Goal: Find specific page/section: Find specific page/section

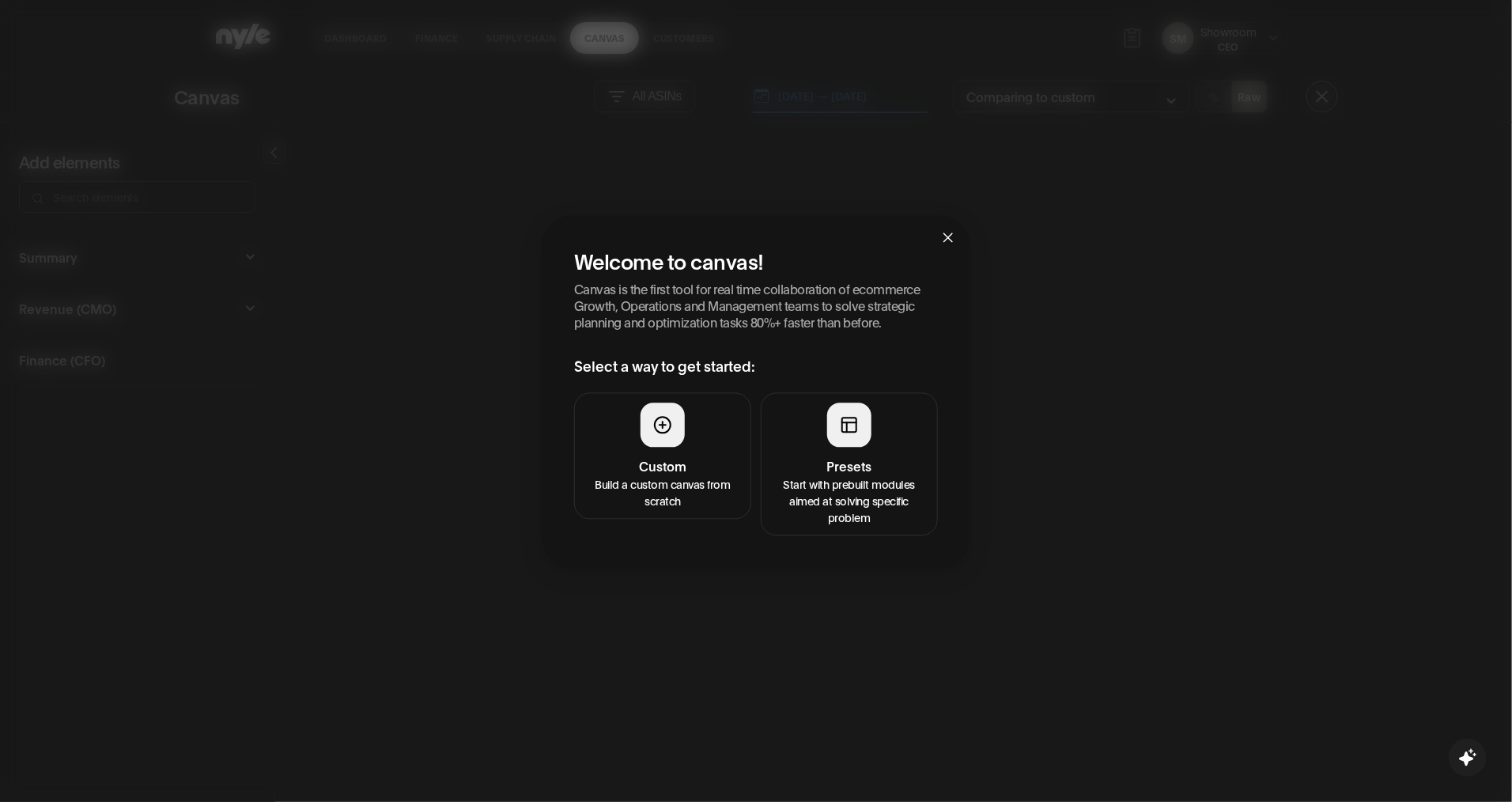
click at [835, 449] on button "Presets Start with prebuilt modules aimed at solving specific problem" at bounding box center [850, 464] width 177 height 143
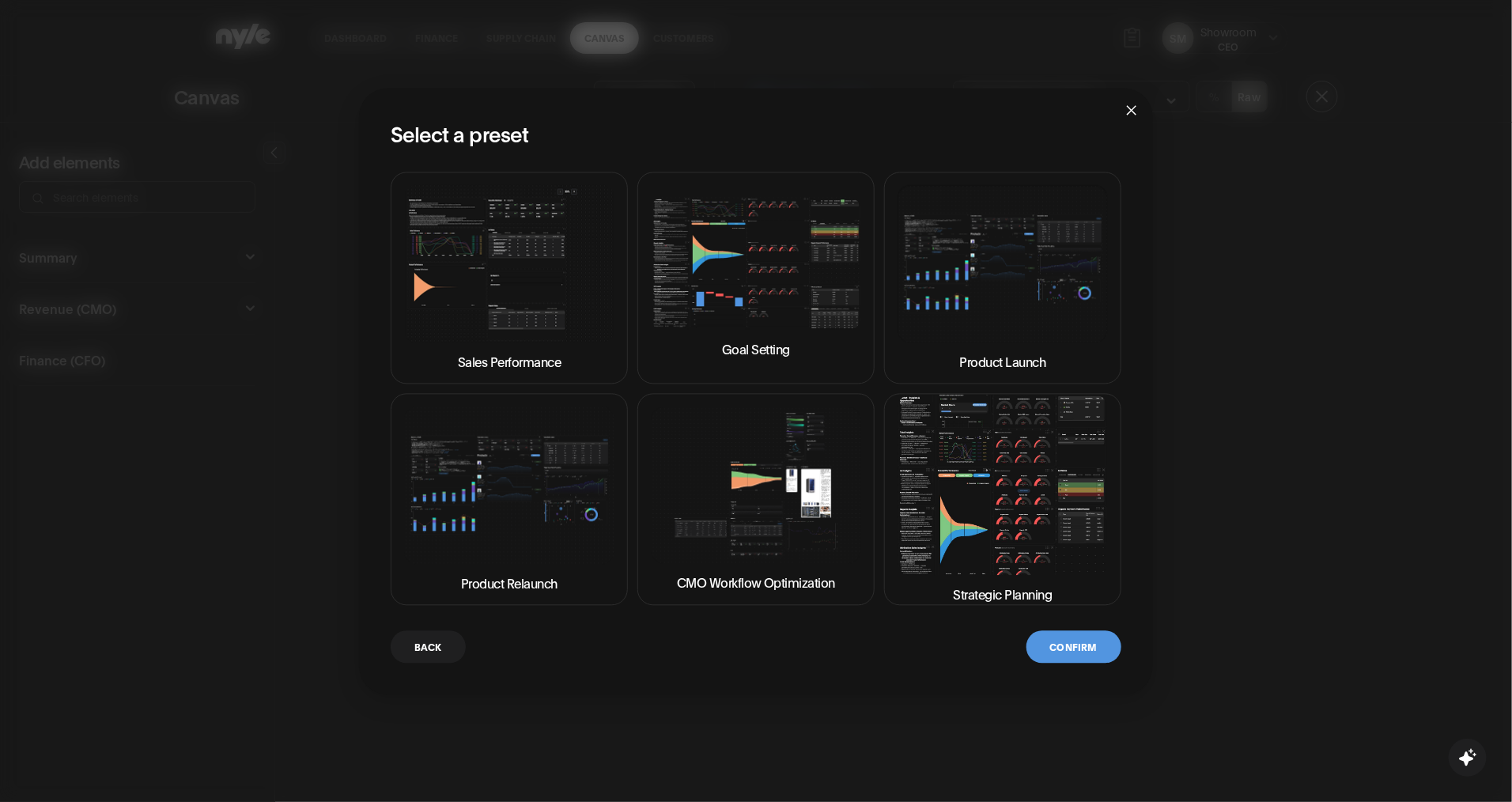
click at [951, 489] on img at bounding box center [1003, 485] width 211 height 180
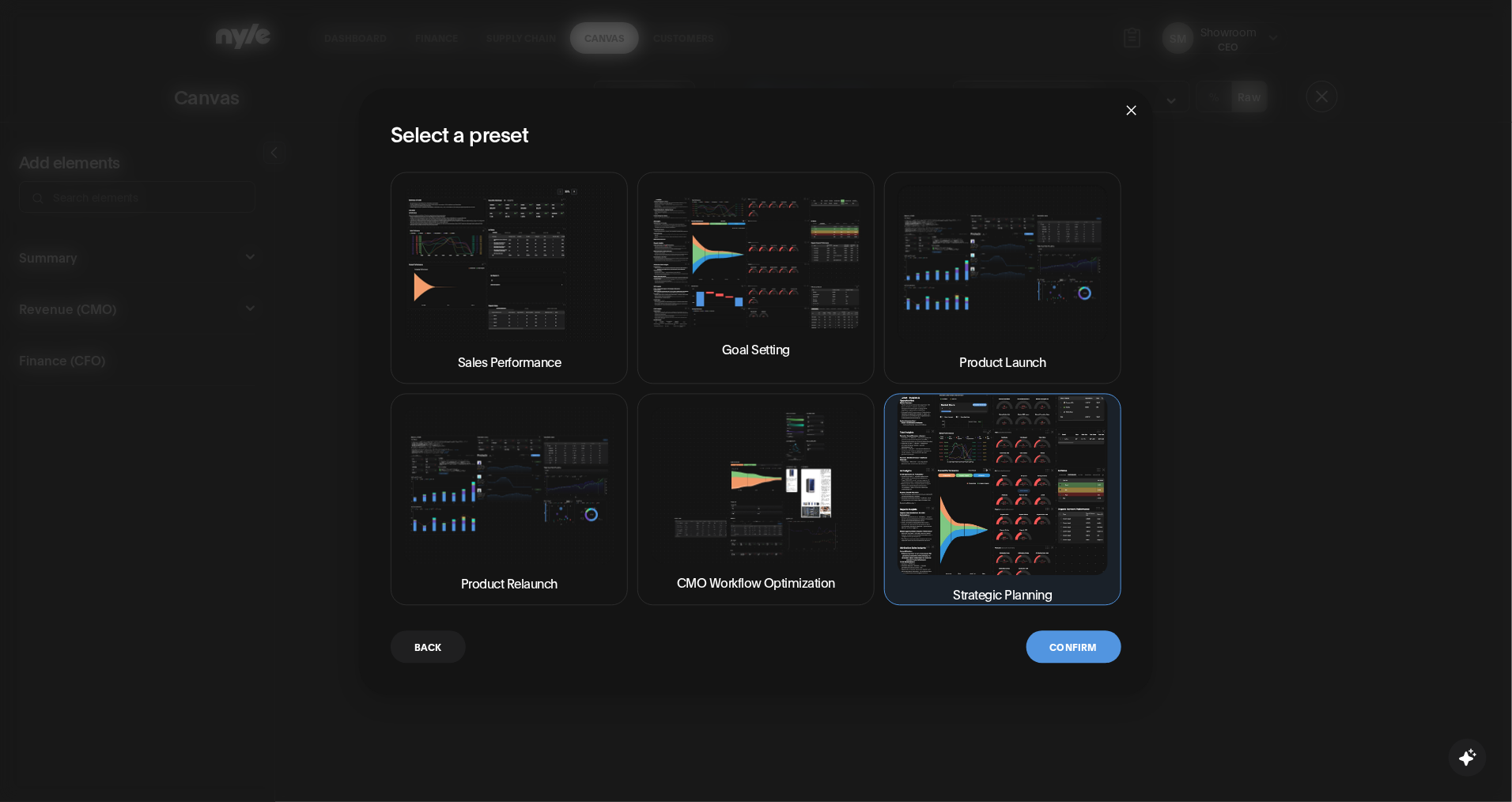
click at [1133, 107] on icon "close" at bounding box center [1131, 110] width 13 height 13
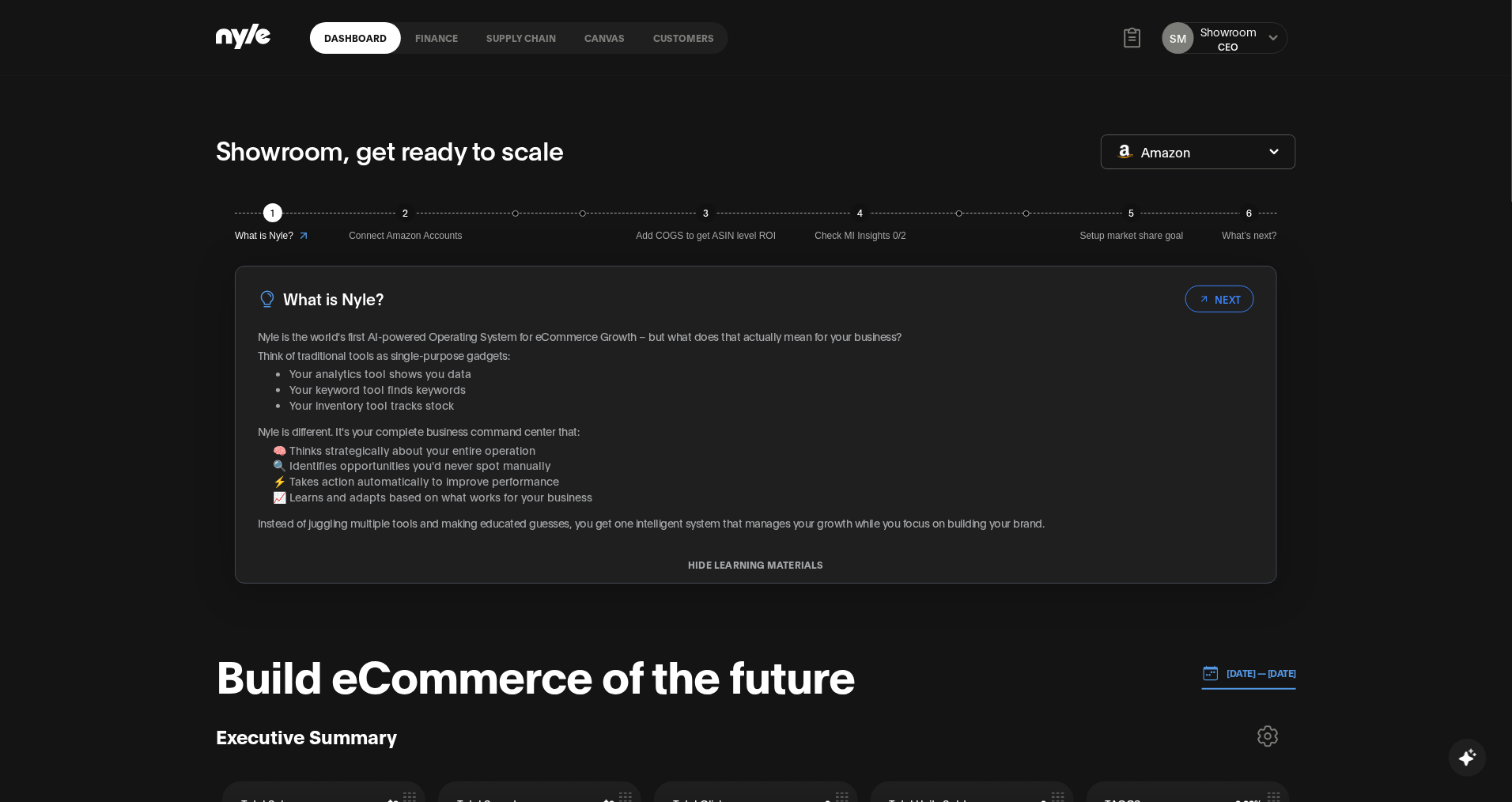
click at [529, 40] on link "Supply chain" at bounding box center [520, 38] width 98 height 32
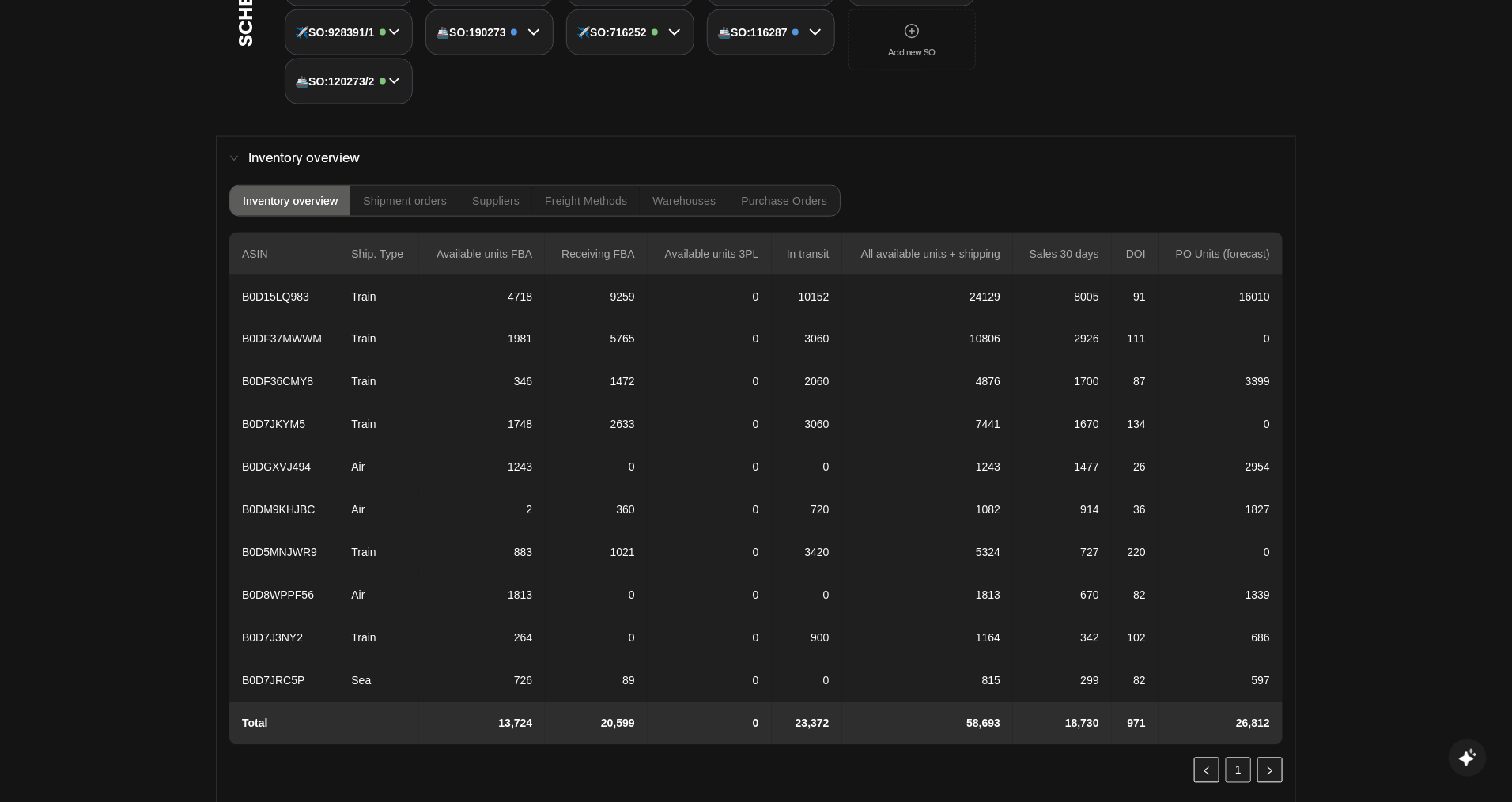
scroll to position [1171, 0]
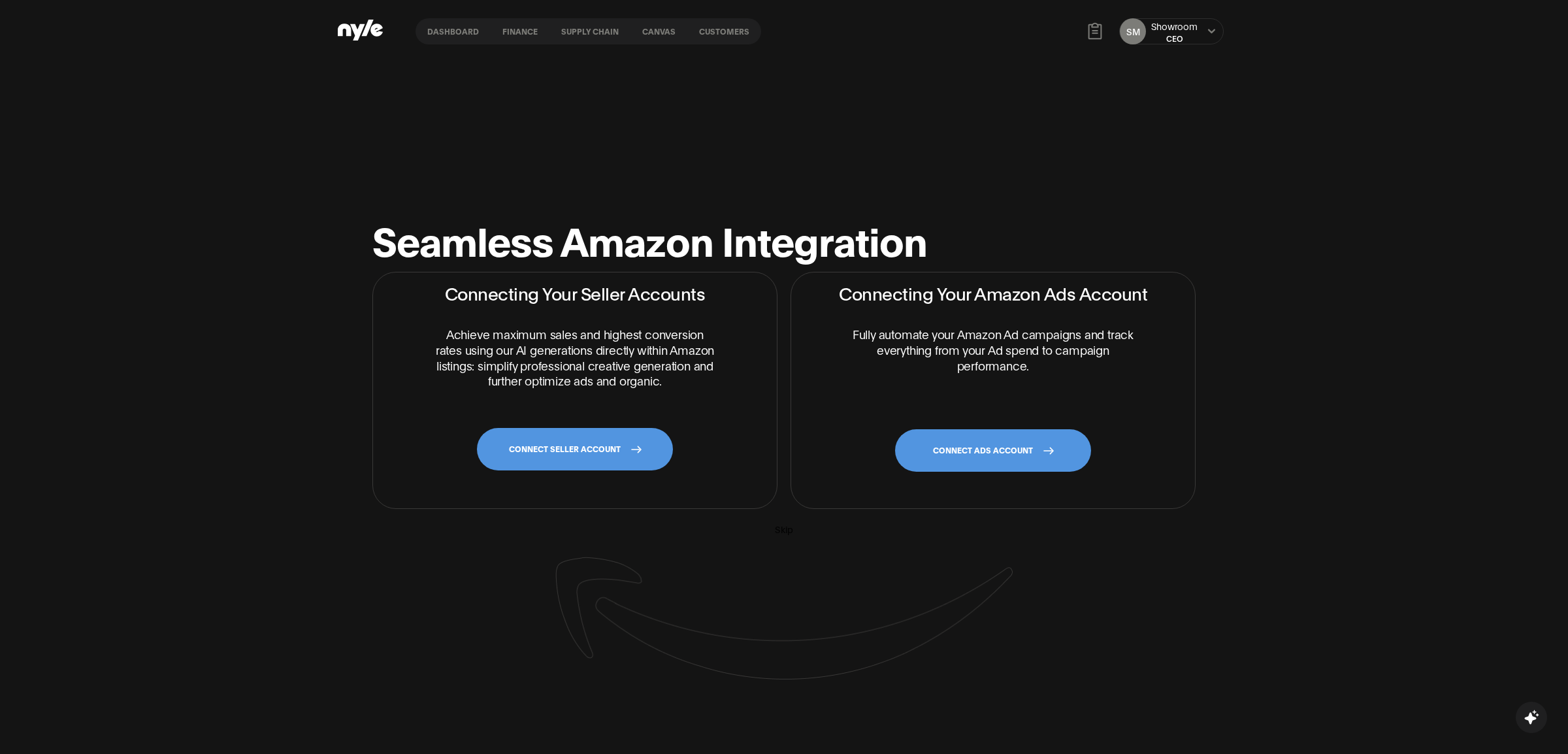
click at [654, 34] on link "Canvas" at bounding box center [659, 32] width 57 height 26
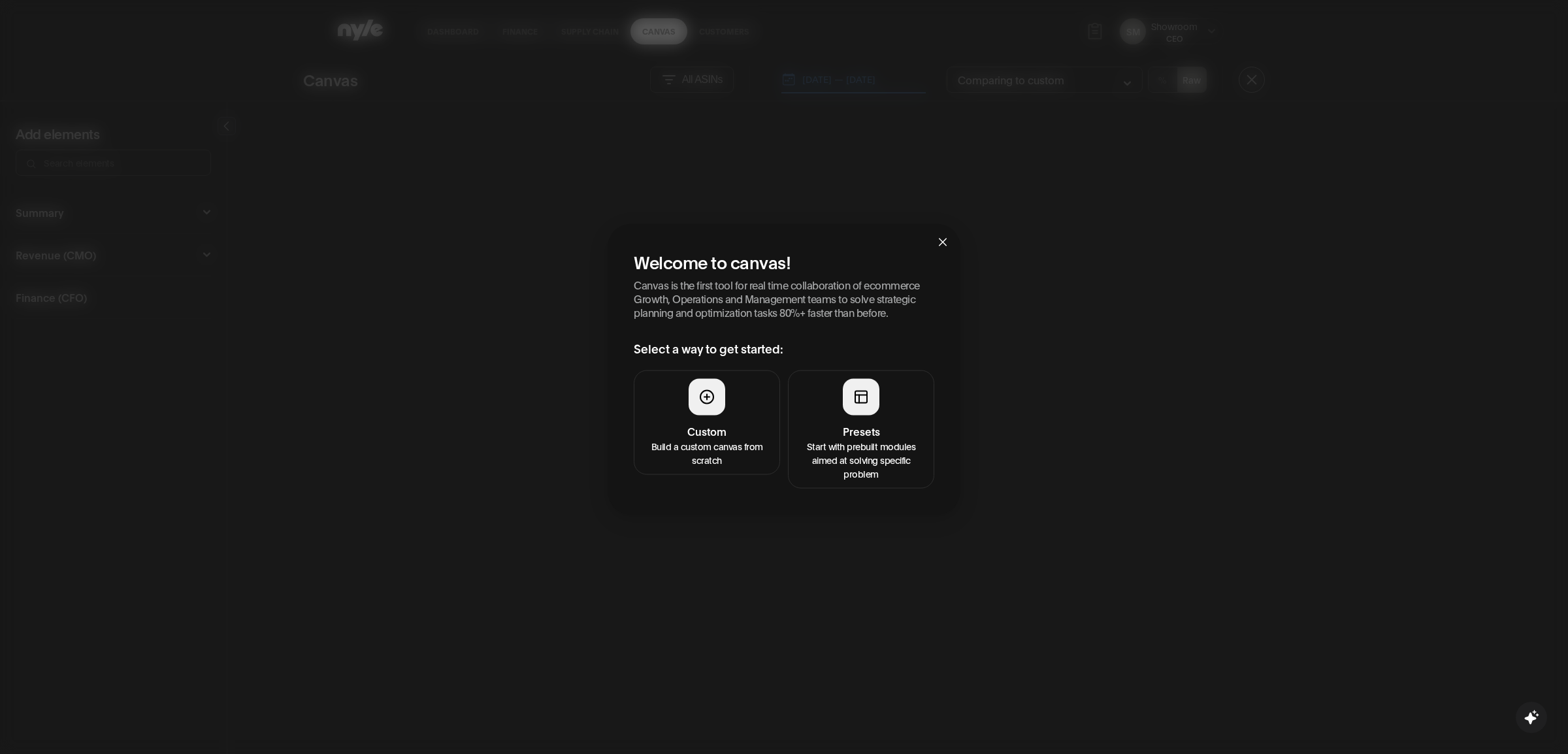
click at [821, 421] on button "Presets Start with prebuilt modules aimed at solving specific problem" at bounding box center [861, 429] width 146 height 118
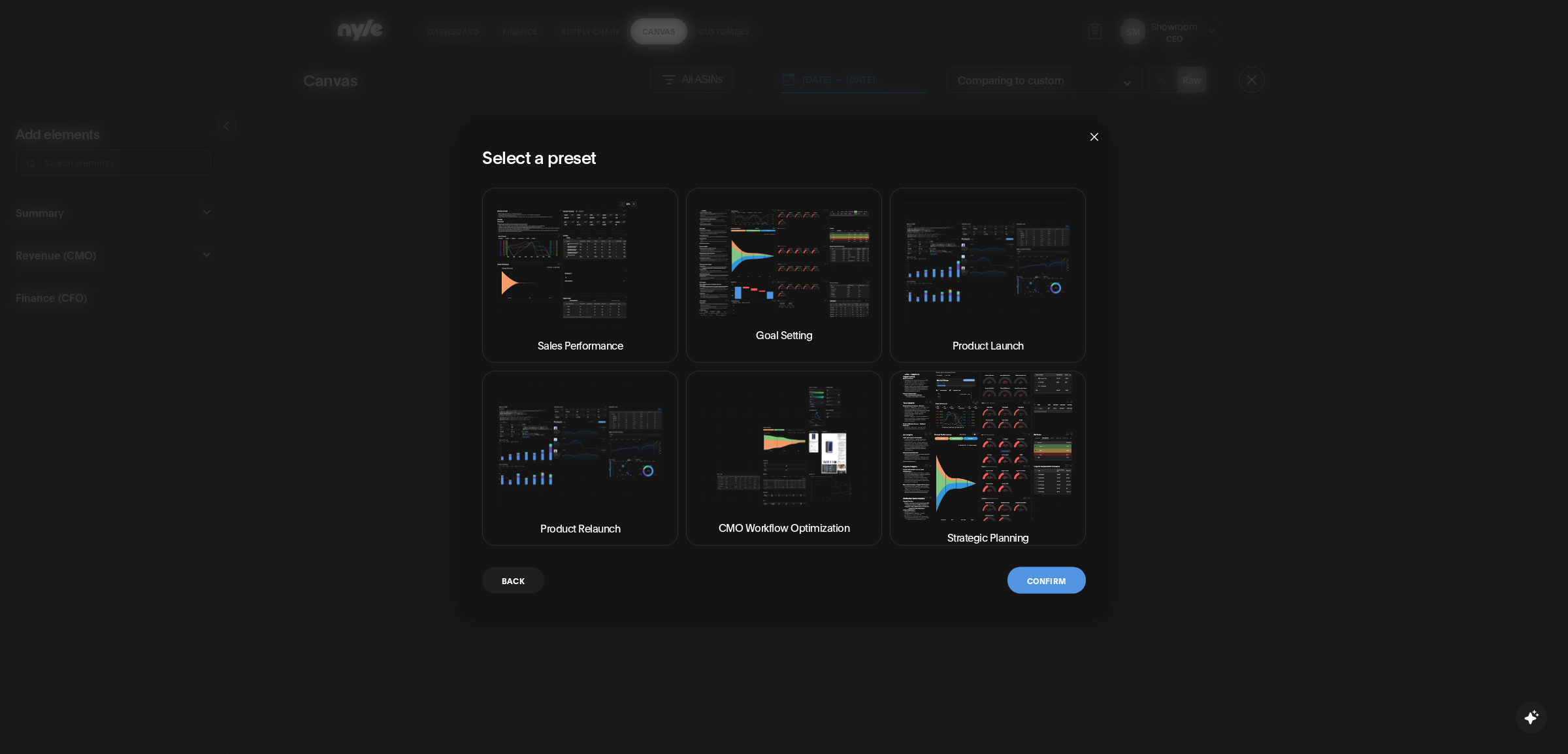
click at [950, 433] on img at bounding box center [988, 446] width 174 height 148
click at [1030, 573] on button "Confirm" at bounding box center [1047, 580] width 79 height 27
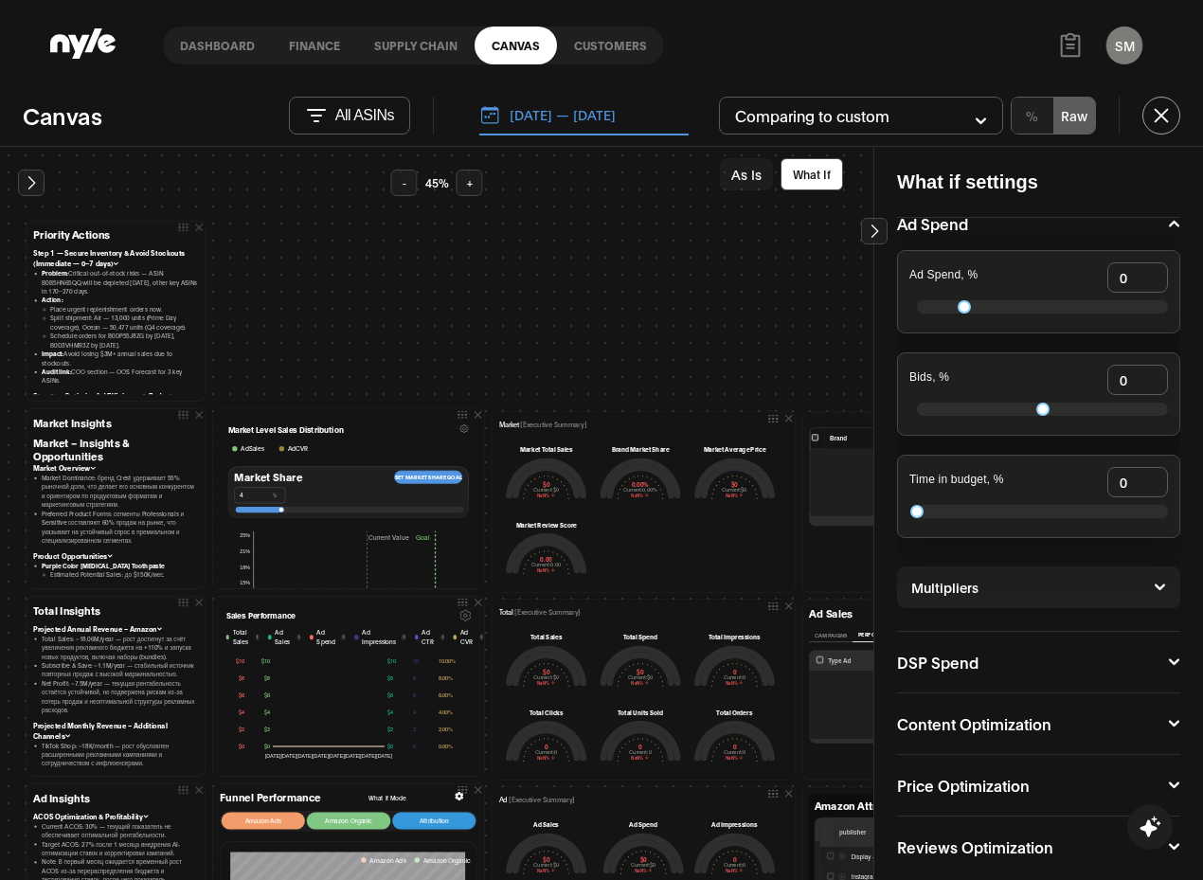
scroll to position [84, 0]
click at [1168, 223] on icon at bounding box center [1173, 226] width 10 height 7
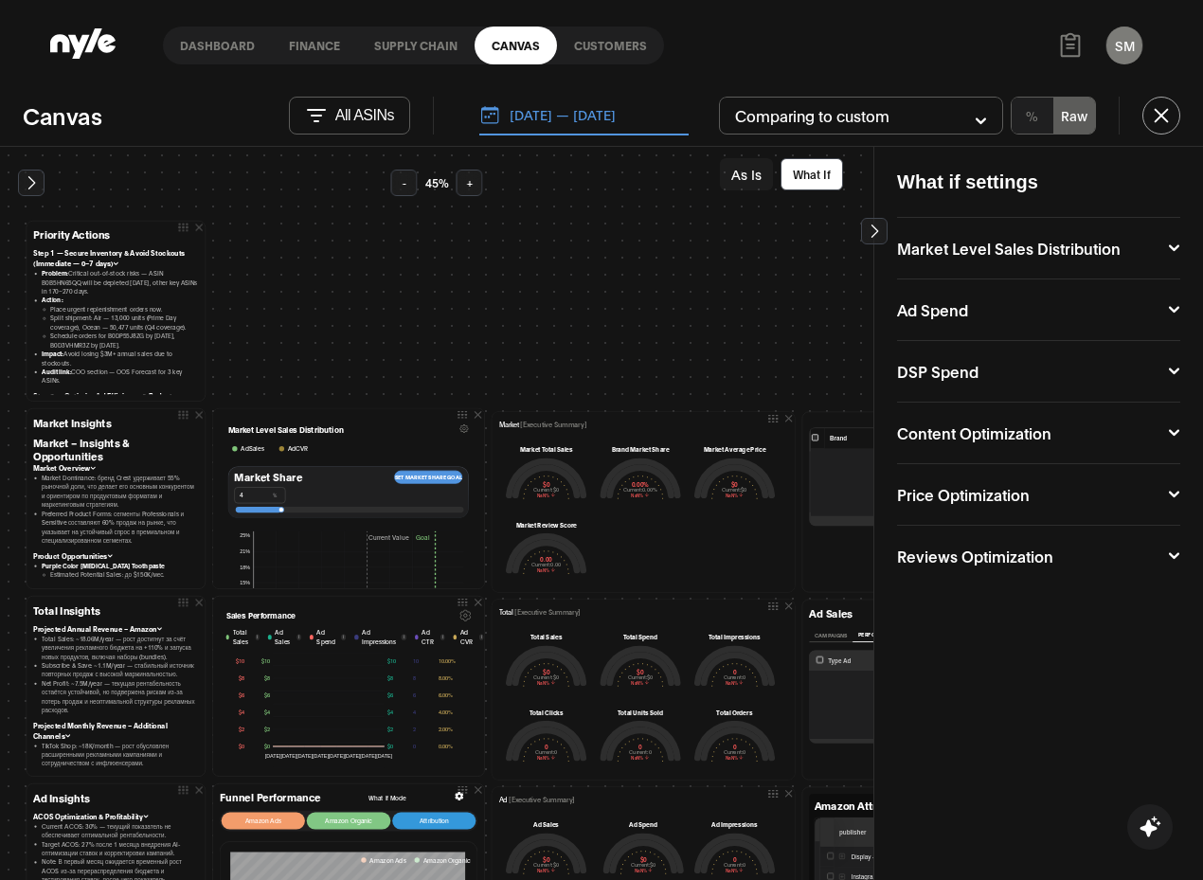
scroll to position [0, 0]
